Goal: Find specific page/section: Find specific page/section

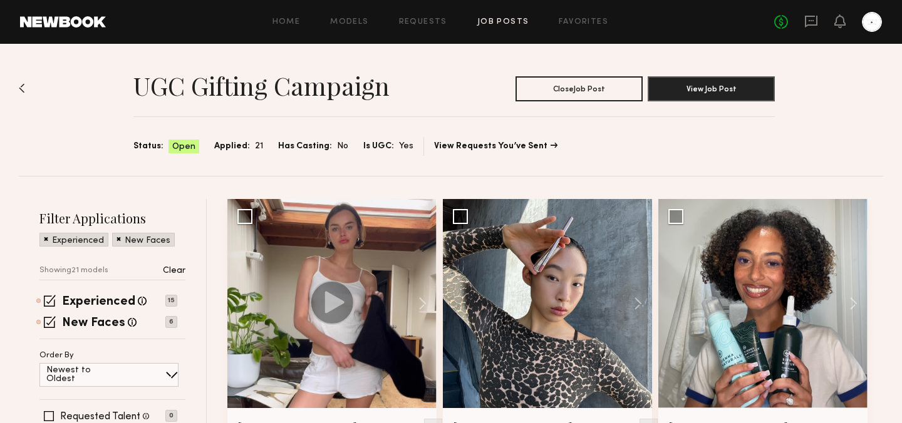
click at [26, 87] on div "UGC Gifting Campaign Close Job Post View Job Post Status: Open Applied: 21 Has …" at bounding box center [451, 110] width 864 height 132
click at [22, 88] on img at bounding box center [22, 88] width 6 height 10
